Goal: Task Accomplishment & Management: Manage account settings

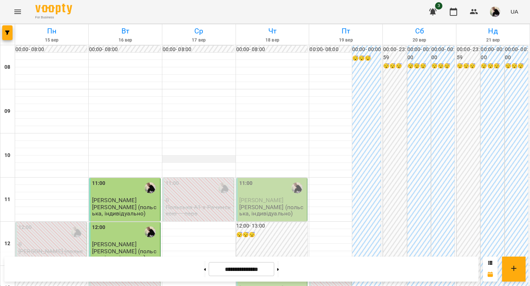
scroll to position [114, 0]
click at [266, 180] on div "11:00" at bounding box center [272, 188] width 67 height 17
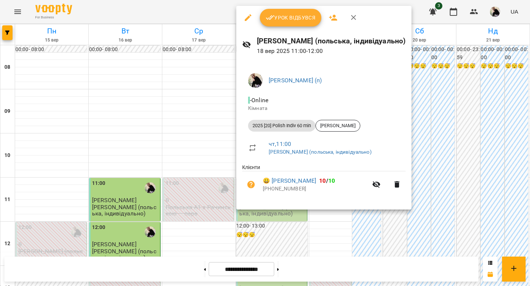
click at [305, 21] on span "Урок відбувся" at bounding box center [291, 17] width 50 height 9
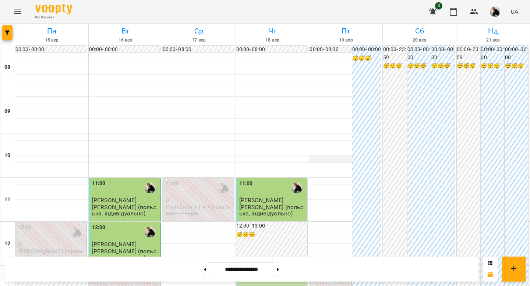
scroll to position [218, 0]
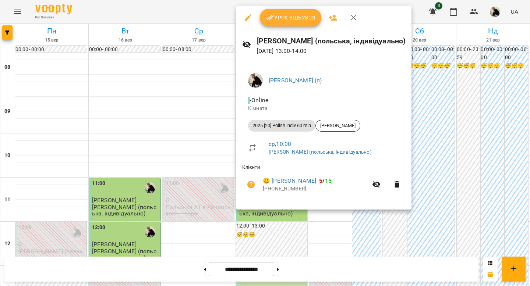
click at [312, 22] on span "Урок відбувся" at bounding box center [291, 17] width 50 height 9
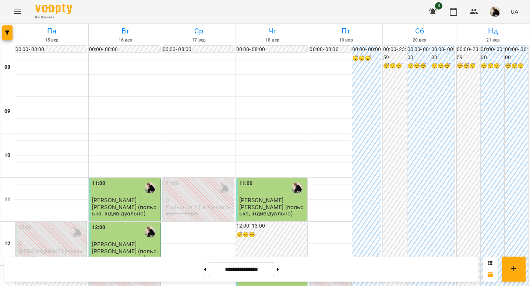
scroll to position [406, 0]
click at [279, 268] on button at bounding box center [278, 269] width 2 height 16
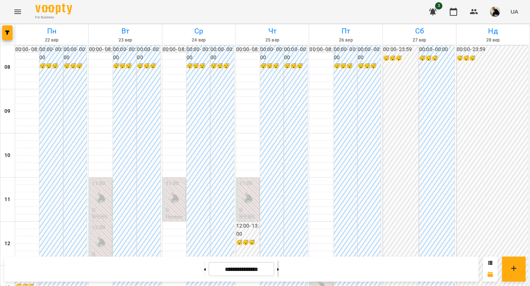
click at [279, 265] on button at bounding box center [278, 269] width 2 height 16
type input "**********"
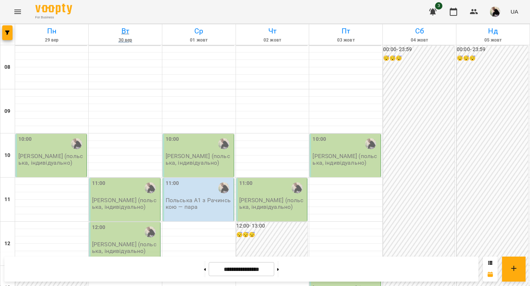
scroll to position [0, 0]
